Goal: Information Seeking & Learning: Check status

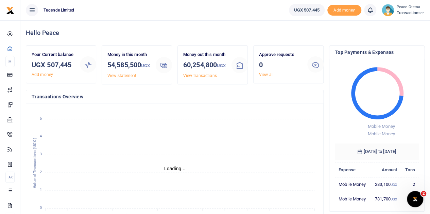
scroll to position [5, 5]
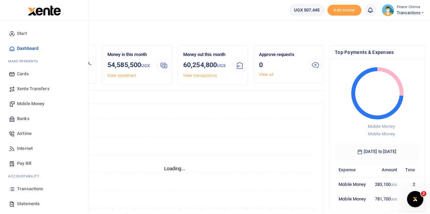
click at [26, 190] on span "Transactions" at bounding box center [30, 189] width 26 height 7
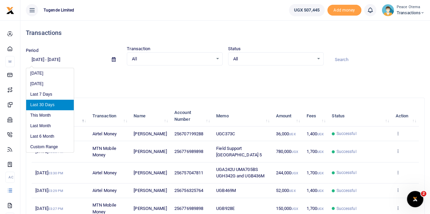
click at [37, 58] on input "08/31/2025 - 09/29/2025" at bounding box center [66, 60] width 80 height 12
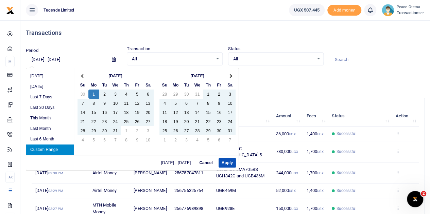
click at [62, 57] on input "07/01/2024 - 09/29/2025" at bounding box center [66, 60] width 80 height 12
click at [63, 59] on input "07/01/2024 - 09/29/2025" at bounding box center [66, 60] width 80 height 12
click at [70, 59] on input "07/01/2024 - 09/29/2025" at bounding box center [66, 60] width 80 height 12
type input "07/01/2024 - 09/30/2024"
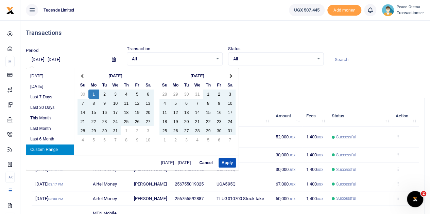
click at [339, 64] on input at bounding box center [376, 60] width 95 height 12
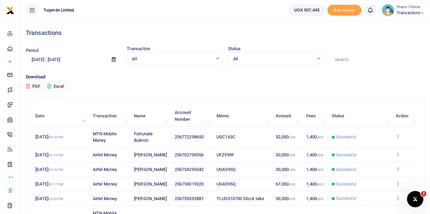
paste input "TLUG-009519"
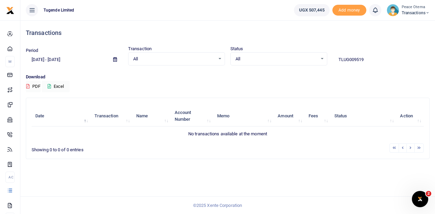
drag, startPoint x: 367, startPoint y: 60, endPoint x: 296, endPoint y: 51, distance: 72.3
click at [296, 51] on div "Period 07/01/2024 - 09/30/2024 Transaction All Select an option... All Airtime …" at bounding box center [227, 56] width 409 height 20
paste input "0703255197"
click at [361, 60] on input "703255197" at bounding box center [380, 60] width 97 height 12
type input "7"
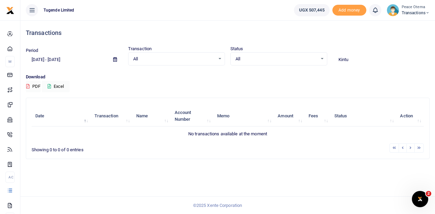
click at [352, 61] on input "Kintu" at bounding box center [380, 60] width 97 height 12
click at [348, 59] on input "Kintu" at bounding box center [380, 60] width 97 height 12
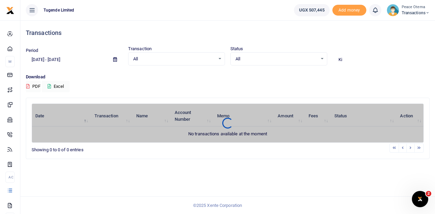
type input "K"
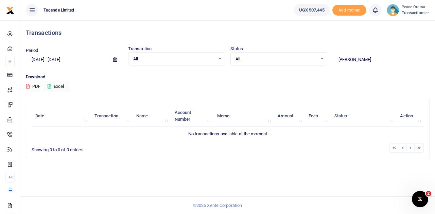
click at [351, 61] on input "Denis" at bounding box center [380, 60] width 97 height 12
type input "D"
type input "kintu"
